Goal: Information Seeking & Learning: Learn about a topic

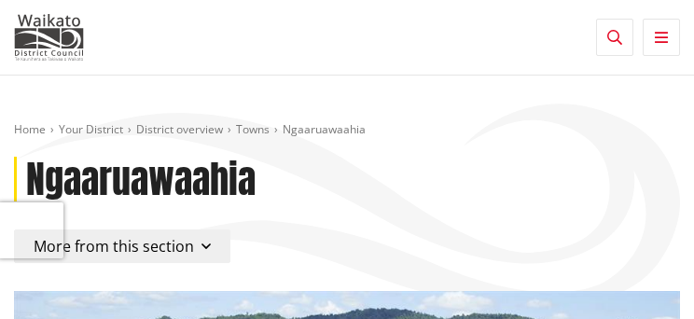
click at [257, 131] on link "Towns" at bounding box center [253, 129] width 34 height 16
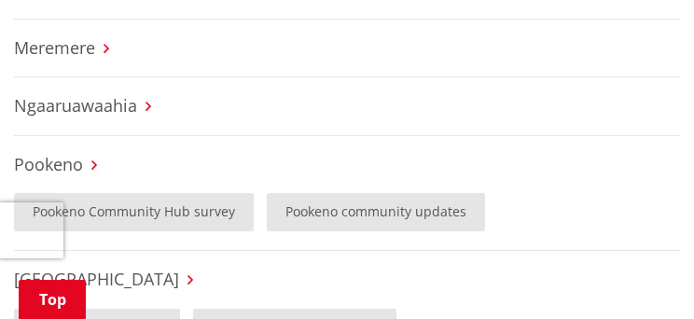
scroll to position [839, 0]
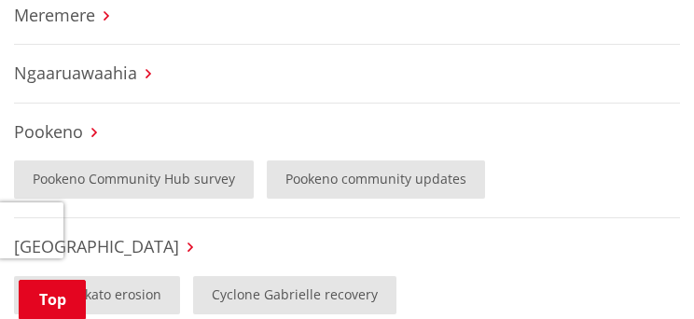
click at [82, 136] on h3 "Pookeno" at bounding box center [347, 132] width 666 height 21
click at [48, 131] on link "Pookeno" at bounding box center [48, 131] width 69 height 22
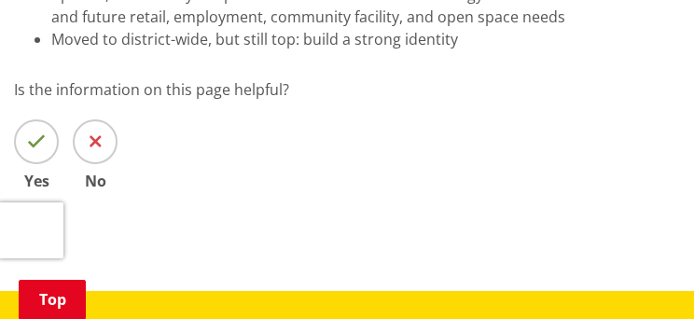
scroll to position [2331, 0]
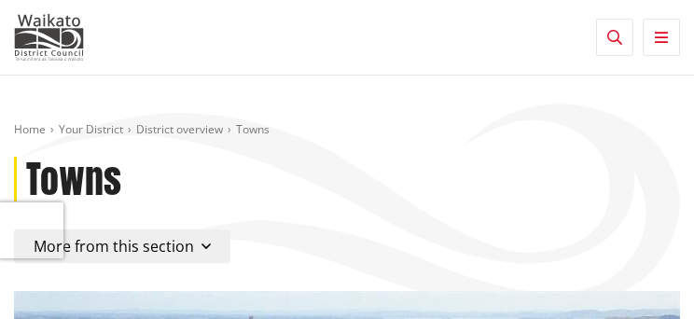
scroll to position [839, 0]
